Goal: Find specific page/section: Find specific page/section

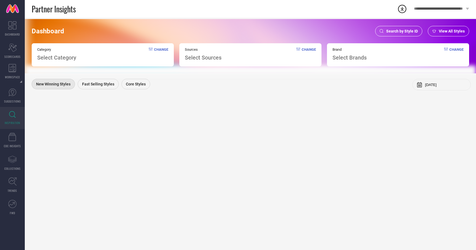
click at [403, 31] on span "Search by Style ID" at bounding box center [402, 31] width 32 height 4
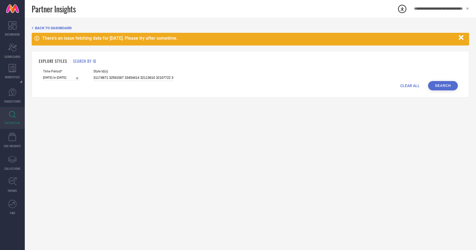
click at [125, 79] on input "31174871 32591567 33454414 32113610 32107722 32247251 32357799 31239108 3142295…" at bounding box center [133, 78] width 80 height 6
paste input "32026538 32026703 32026593 32026680 32026636 32026644 32026620 32026534"
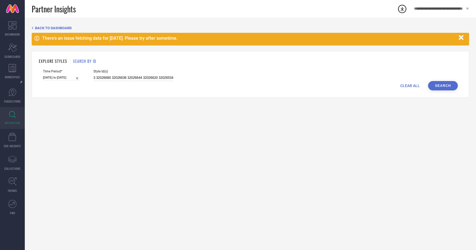
type input "32026538 32026703 32026593 32026680 32026636 32026644 32026620 32026534"
click at [447, 84] on button "Search" at bounding box center [443, 85] width 30 height 9
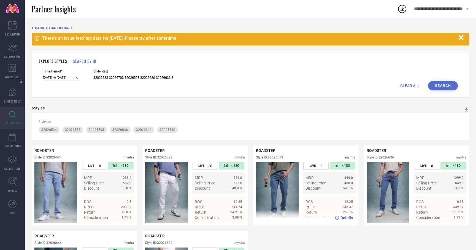
scroll to position [69, 0]
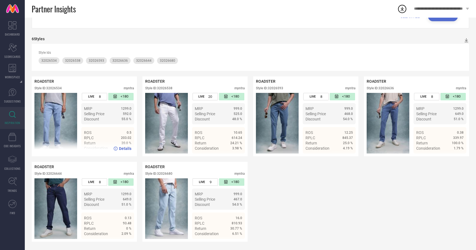
click at [71, 151] on div "Details" at bounding box center [84, 148] width 105 height 15
click at [124, 150] on span "Details" at bounding box center [125, 148] width 12 height 4
